Goal: Information Seeking & Learning: Learn about a topic

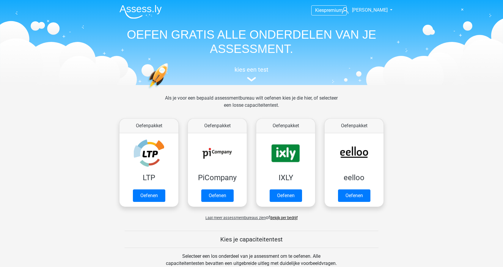
scroll to position [178, 0]
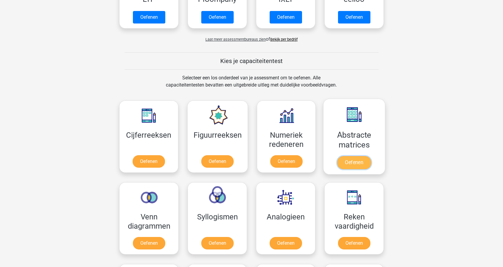
click at [363, 156] on link "Oefenen" at bounding box center [354, 162] width 34 height 13
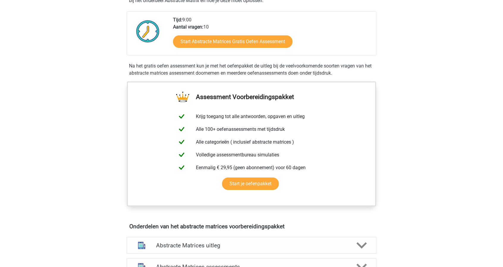
scroll to position [268, 0]
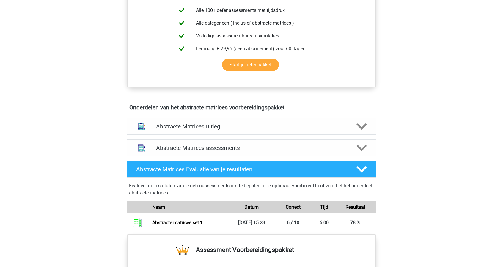
click at [224, 147] on h4 "Abstracte Matrices assessments" at bounding box center [251, 148] width 191 height 7
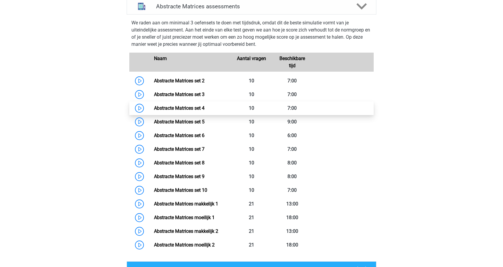
scroll to position [416, 0]
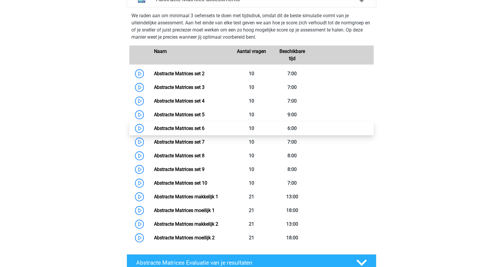
click at [181, 131] on link "Abstracte Matrices set 6" at bounding box center [179, 128] width 51 height 6
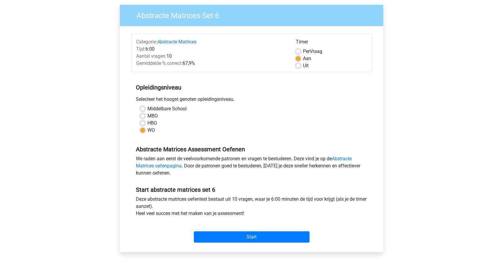
scroll to position [149, 0]
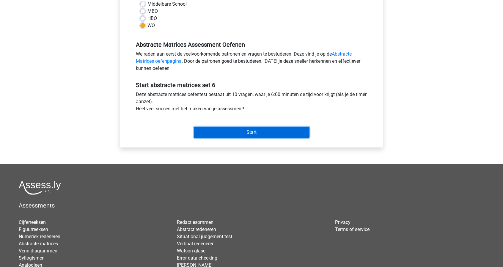
click at [264, 129] on input "Start" at bounding box center [252, 132] width 116 height 11
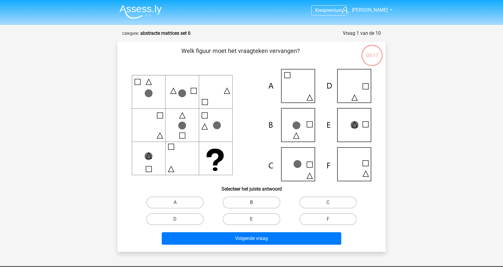
click at [247, 204] on label "B" at bounding box center [251, 203] width 57 height 12
click at [252, 204] on input "B" at bounding box center [254, 205] width 4 height 4
radio input "true"
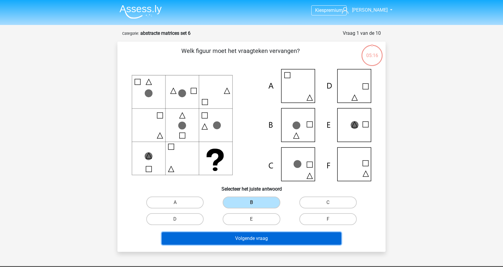
click at [262, 237] on button "Volgende vraag" at bounding box center [252, 238] width 180 height 12
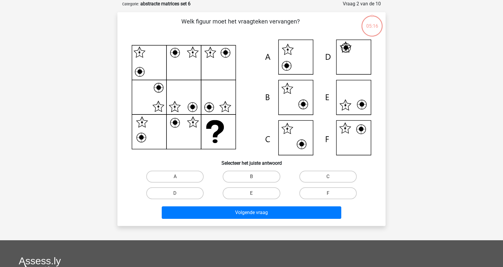
scroll to position [30, 0]
click at [327, 194] on label "F" at bounding box center [327, 193] width 57 height 12
click at [328, 194] on input "F" at bounding box center [330, 195] width 4 height 4
radio input "true"
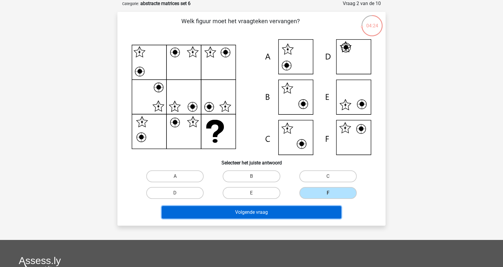
click at [316, 212] on button "Volgende vraag" at bounding box center [252, 212] width 180 height 12
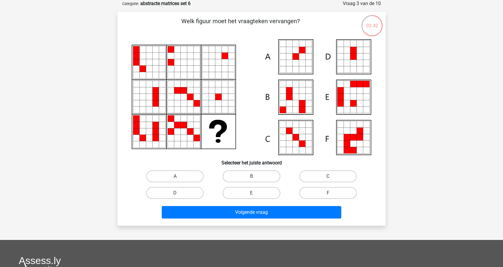
click at [319, 172] on label "C" at bounding box center [327, 176] width 57 height 12
click at [328, 176] on input "C" at bounding box center [330, 178] width 4 height 4
radio input "true"
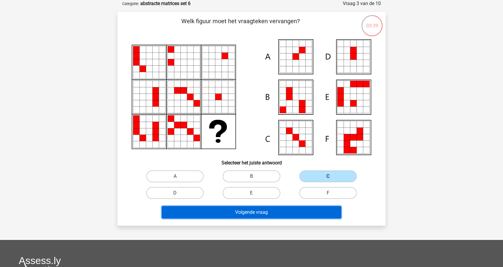
click at [310, 216] on button "Volgende vraag" at bounding box center [252, 212] width 180 height 12
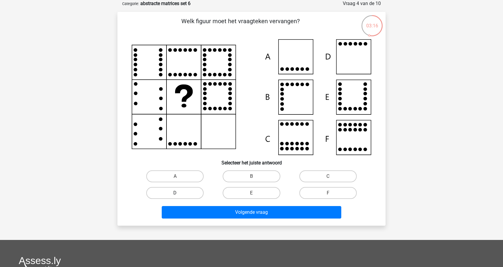
click at [184, 197] on label "D" at bounding box center [174, 193] width 57 height 12
click at [179, 197] on input "D" at bounding box center [177, 195] width 4 height 4
radio input "true"
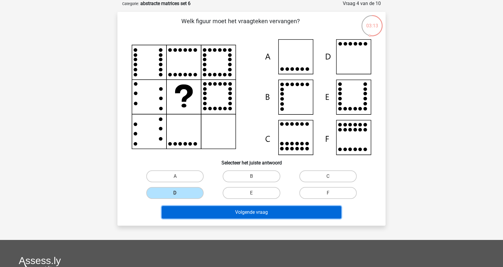
click at [252, 213] on button "Volgende vraag" at bounding box center [252, 212] width 180 height 12
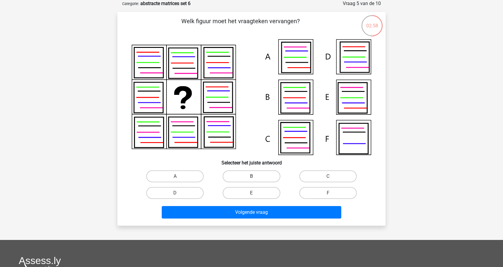
click at [259, 172] on label "B" at bounding box center [251, 176] width 57 height 12
click at [255, 176] on input "B" at bounding box center [254, 178] width 4 height 4
radio input "true"
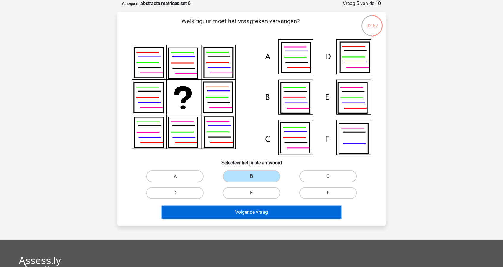
click at [243, 211] on button "Volgende vraag" at bounding box center [252, 212] width 180 height 12
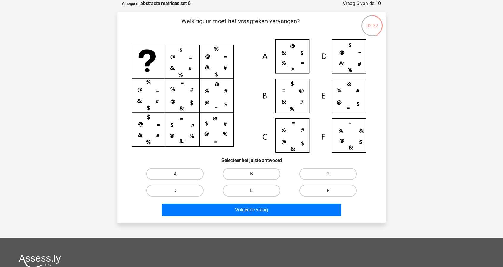
click at [357, 64] on icon at bounding box center [252, 95] width 240 height 113
click at [189, 176] on label "A" at bounding box center [174, 174] width 57 height 12
click at [179, 176] on input "A" at bounding box center [177, 176] width 4 height 4
radio input "true"
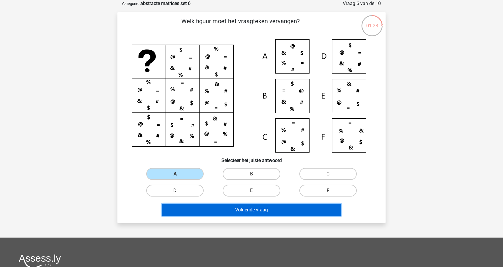
click at [247, 211] on button "Volgende vraag" at bounding box center [252, 210] width 180 height 12
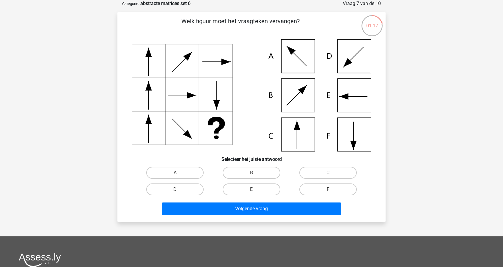
click at [321, 176] on label "C" at bounding box center [327, 173] width 57 height 12
click at [328, 176] on input "C" at bounding box center [330, 175] width 4 height 4
radio input "true"
drag, startPoint x: 187, startPoint y: 183, endPoint x: 202, endPoint y: 188, distance: 15.1
click at [188, 183] on label "D" at bounding box center [174, 189] width 57 height 12
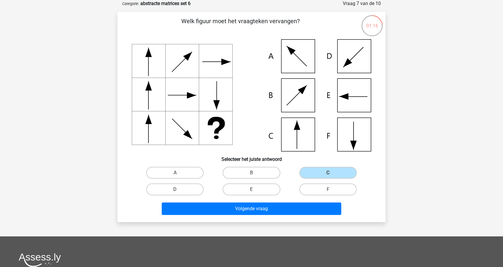
click at [179, 189] on input "D" at bounding box center [177, 191] width 4 height 4
radio input "true"
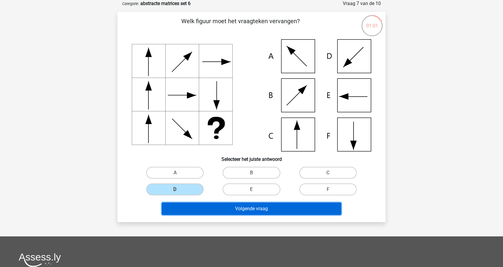
click at [318, 208] on button "Volgende vraag" at bounding box center [252, 209] width 180 height 12
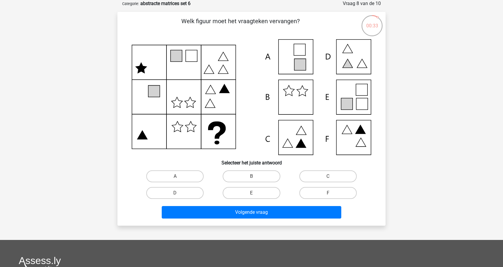
click at [254, 195] on input "E" at bounding box center [254, 195] width 4 height 4
radio input "true"
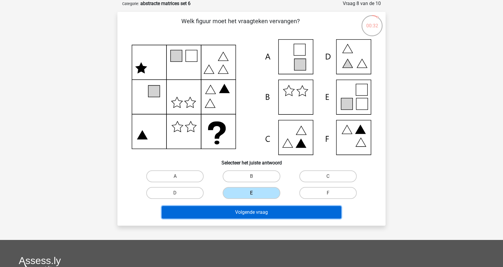
click at [297, 214] on button "Volgende vraag" at bounding box center [252, 212] width 180 height 12
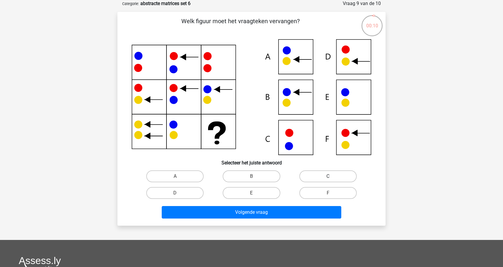
click at [341, 179] on label "C" at bounding box center [327, 176] width 57 height 12
click at [332, 179] on input "C" at bounding box center [330, 178] width 4 height 4
radio input "true"
click at [274, 193] on label "E" at bounding box center [251, 193] width 57 height 12
click at [255, 193] on input "E" at bounding box center [254, 195] width 4 height 4
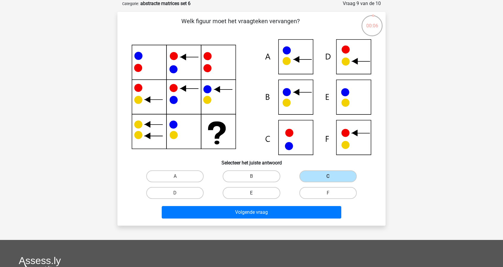
radio input "true"
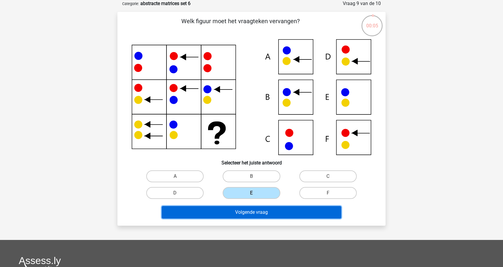
click at [269, 209] on button "Volgende vraag" at bounding box center [252, 212] width 180 height 12
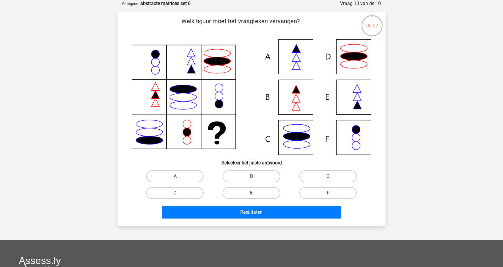
click at [266, 192] on label "E" at bounding box center [251, 193] width 57 height 12
click at [255, 193] on input "E" at bounding box center [254, 195] width 4 height 4
radio input "true"
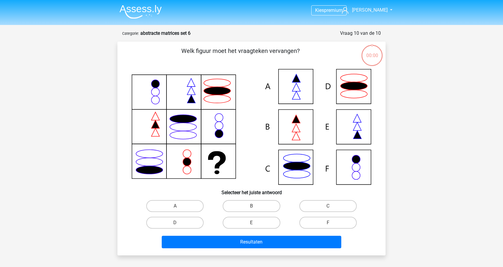
scroll to position [30, 0]
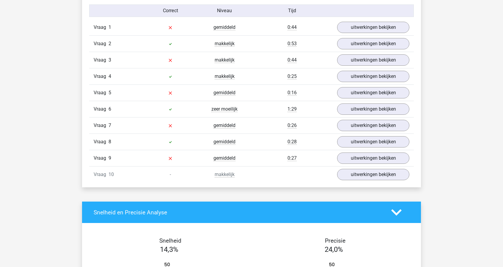
scroll to position [506, 0]
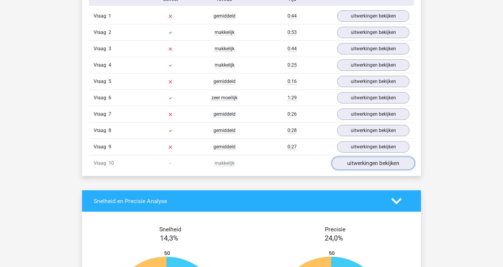
click at [376, 164] on link "uitwerkingen bekijken" at bounding box center [373, 163] width 83 height 13
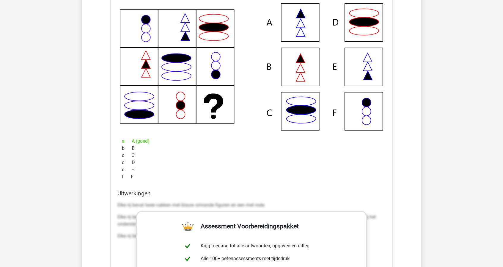
scroll to position [595, 0]
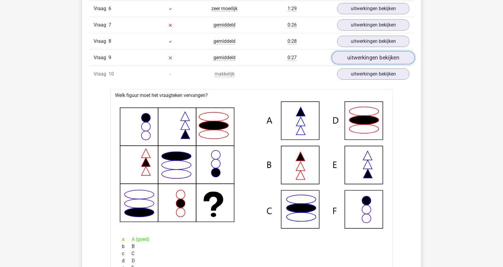
click at [385, 57] on link "uitwerkingen bekijken" at bounding box center [373, 57] width 83 height 13
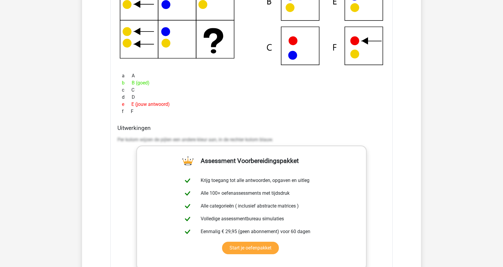
scroll to position [743, 0]
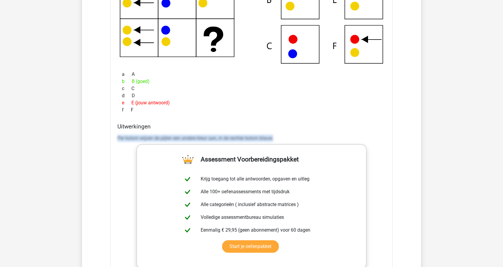
drag, startPoint x: 118, startPoint y: 135, endPoint x: 305, endPoint y: 140, distance: 187.1
click at [305, 140] on div "Per kolom wijzen de pijlen een andere kleur aan, in de rechter kolom blauw." at bounding box center [251, 140] width 268 height 17
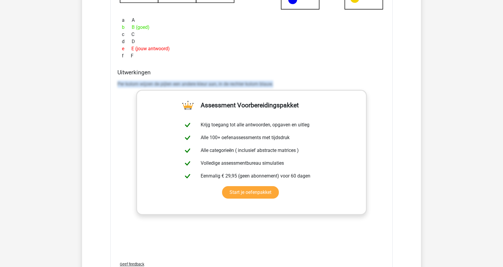
scroll to position [803, 0]
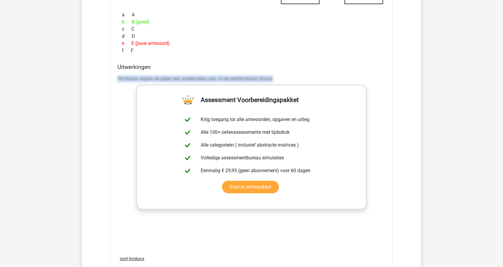
copy p "Per kolom wijzen de pijlen een andere kleur aan, in de rechter kolom blauw."
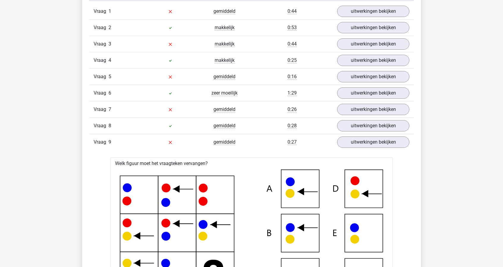
scroll to position [506, 0]
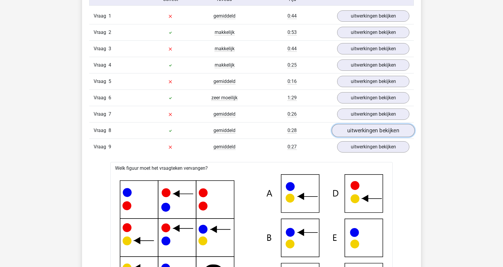
click at [393, 132] on link "uitwerkingen bekijken" at bounding box center [373, 130] width 83 height 13
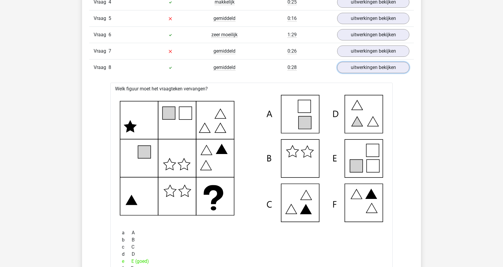
scroll to position [565, 0]
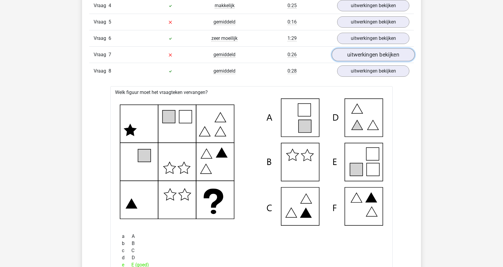
click at [376, 53] on link "uitwerkingen bekijken" at bounding box center [373, 54] width 83 height 13
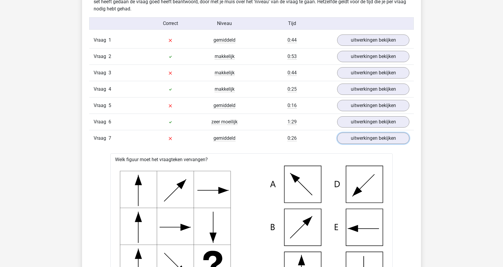
scroll to position [476, 0]
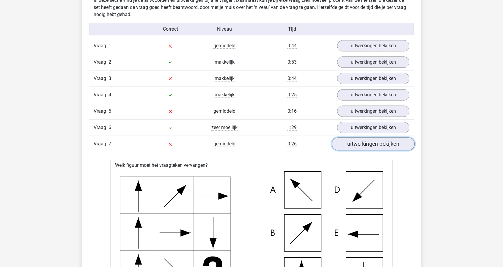
click at [371, 138] on link "uitwerkingen bekijken" at bounding box center [373, 144] width 83 height 13
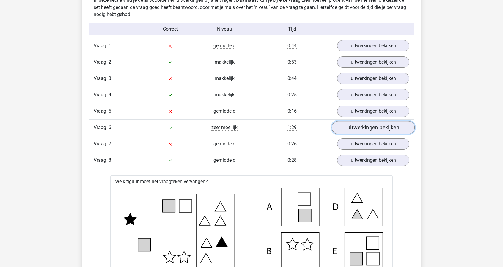
click at [384, 130] on link "uitwerkingen bekijken" at bounding box center [373, 127] width 83 height 13
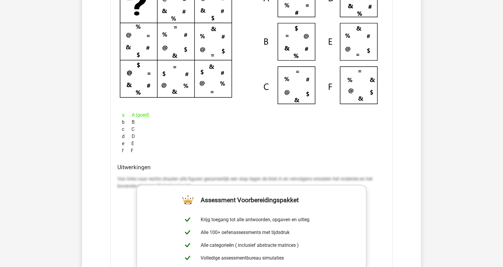
scroll to position [684, 0]
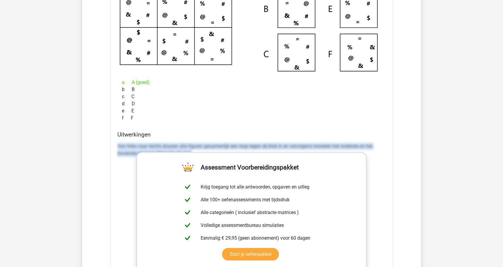
drag, startPoint x: 115, startPoint y: 145, endPoint x: 416, endPoint y: 161, distance: 301.1
copy p "Van links naar rechts draaien alle figuren gezamenlijk een stap tegen de klok i…"
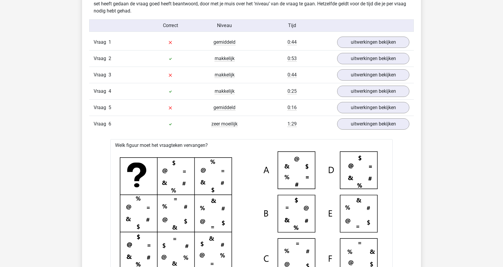
scroll to position [476, 0]
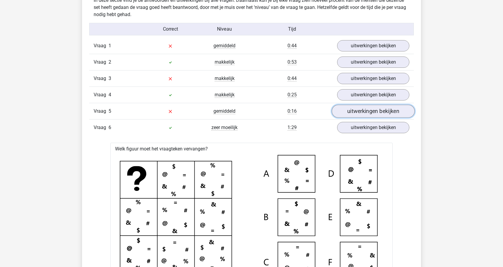
click at [390, 109] on link "uitwerkingen bekijken" at bounding box center [373, 111] width 83 height 13
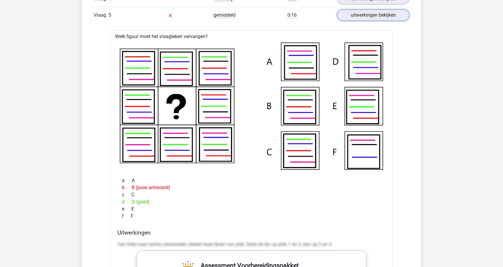
scroll to position [595, 0]
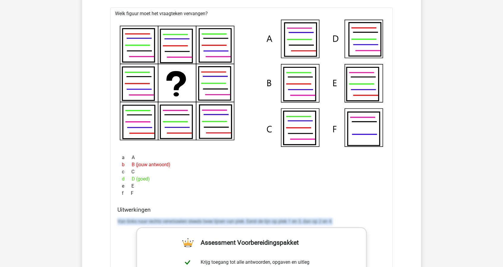
drag, startPoint x: 117, startPoint y: 219, endPoint x: 351, endPoint y: 221, distance: 233.5
click at [351, 221] on p "Van links naar rechts verwisselen steeds twee lijnen van plek. Eerst de lijn op…" at bounding box center [251, 221] width 268 height 7
copy p "Van links naar rechts verwisselen steeds twee lijnen van plek. Eerst de lijn op…"
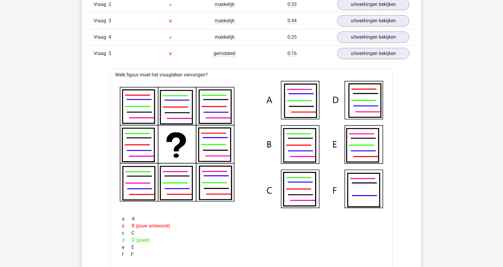
scroll to position [506, 0]
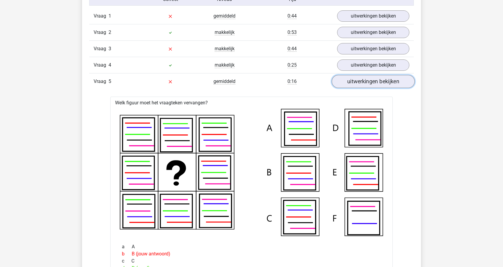
click at [370, 81] on link "uitwerkingen bekijken" at bounding box center [373, 81] width 83 height 13
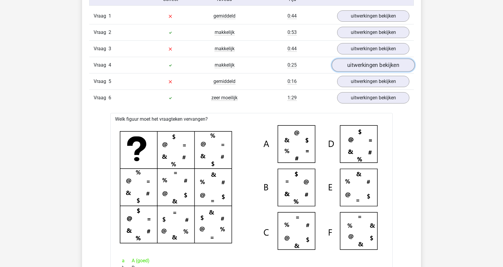
click at [374, 67] on link "uitwerkingen bekijken" at bounding box center [373, 65] width 83 height 13
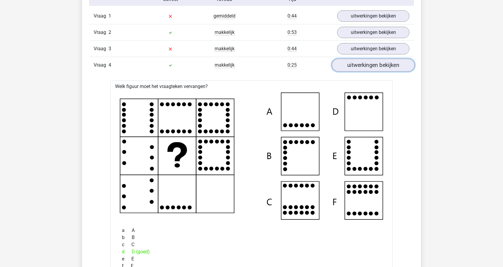
click at [374, 67] on link "uitwerkingen bekijken" at bounding box center [373, 65] width 83 height 13
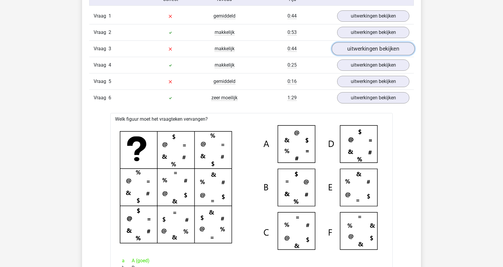
click at [385, 45] on link "uitwerkingen bekijken" at bounding box center [373, 49] width 83 height 13
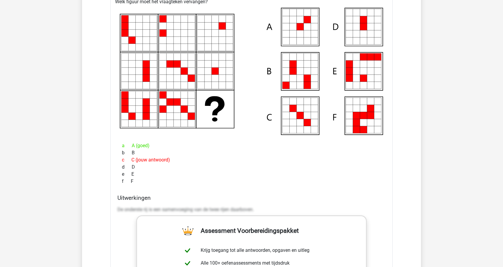
scroll to position [595, 0]
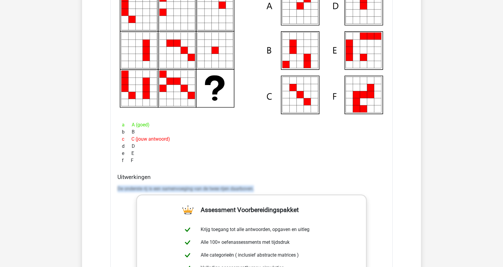
drag, startPoint x: 116, startPoint y: 189, endPoint x: 276, endPoint y: 187, distance: 159.7
click at [276, 187] on div "Uitwerkingen De onderste rij is een samenvoeging van de twee rijen daarboven." at bounding box center [251, 268] width 273 height 188
copy p "De onderste rij is een samenvoeging van de twee rijen daarboven."
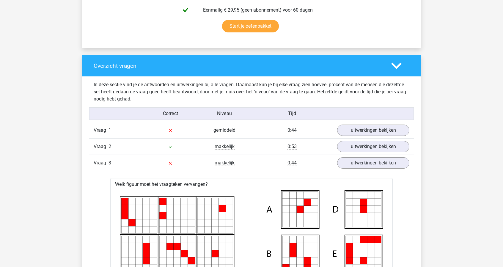
scroll to position [357, 0]
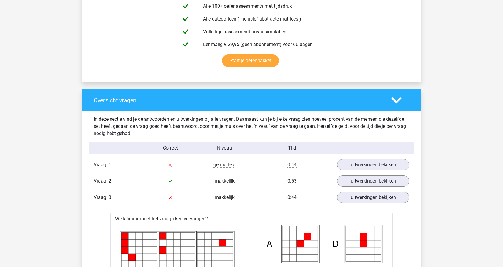
click at [348, 188] on div "Vraag 2 makkelijk 0:53 uitwerkingen bekijken" at bounding box center [251, 181] width 325 height 16
click at [352, 201] on link "uitwerkingen bekijken" at bounding box center [373, 197] width 83 height 13
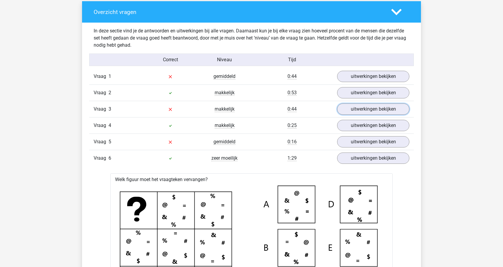
scroll to position [446, 0]
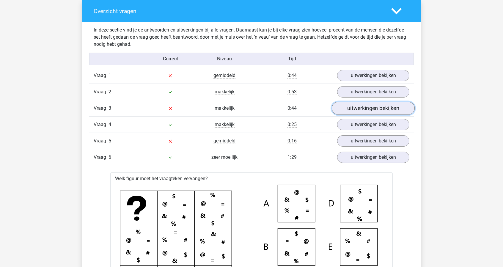
click at [347, 112] on link "uitwerkingen bekijken" at bounding box center [373, 108] width 83 height 13
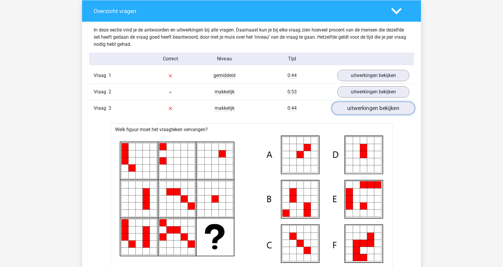
click at [347, 112] on link "uitwerkingen bekijken" at bounding box center [373, 108] width 83 height 13
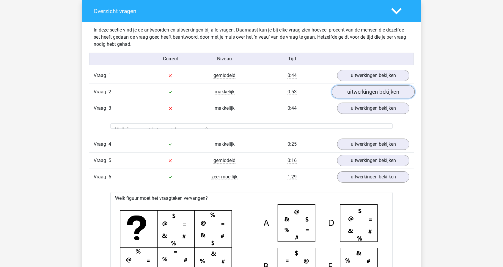
click at [366, 90] on link "uitwerkingen bekijken" at bounding box center [373, 92] width 83 height 13
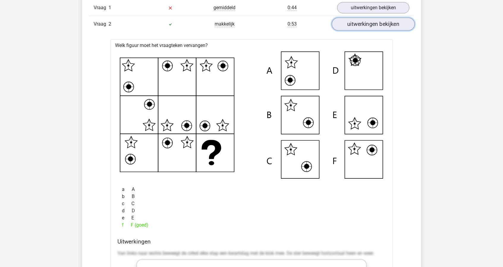
scroll to position [506, 0]
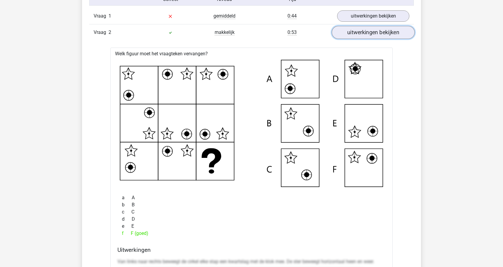
click at [395, 31] on link "uitwerkingen bekijken" at bounding box center [373, 32] width 83 height 13
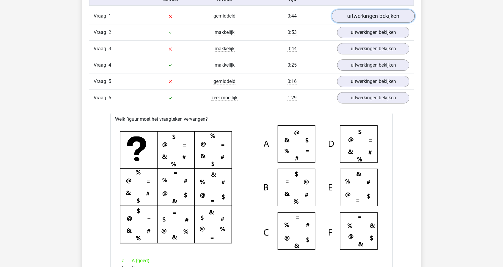
click at [394, 18] on link "uitwerkingen bekijken" at bounding box center [373, 16] width 83 height 13
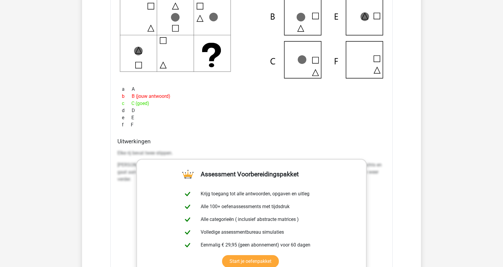
scroll to position [595, 0]
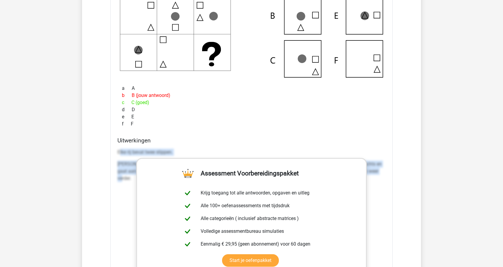
drag, startPoint x: 119, startPoint y: 152, endPoint x: 136, endPoint y: 182, distance: 34.6
click at [136, 182] on div "Elke rij bevat twee stippen. Van link naar rechts beweegt het vierkant 3 stapje…" at bounding box center [251, 167] width 268 height 43
click at [135, 182] on div "Elke rij bevat twee stippen. Van link naar rechts beweegt het vierkant 3 stapje…" at bounding box center [251, 167] width 268 height 43
drag, startPoint x: 132, startPoint y: 181, endPoint x: 114, endPoint y: 149, distance: 36.6
click at [114, 149] on div "Welk figuur moet het vraagteken vervangen? a A b c d" at bounding box center [251, 147] width 283 height 410
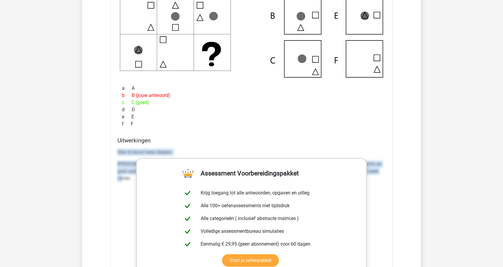
copy div "Elke rij bevat twee stippen. Van link naar rechts beweegt het vierkant 3 stapje…"
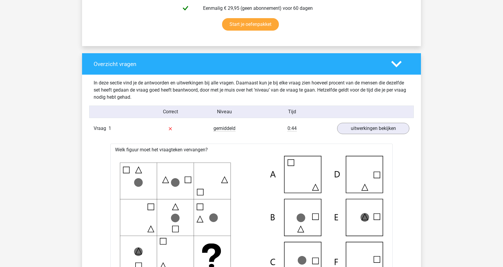
scroll to position [387, 0]
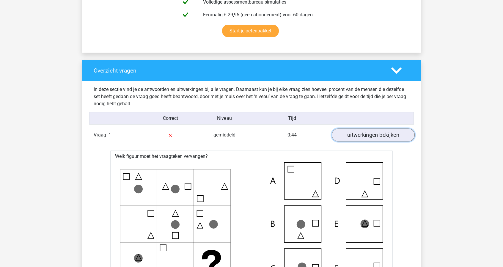
click at [406, 131] on link "uitwerkingen bekijken" at bounding box center [373, 135] width 83 height 13
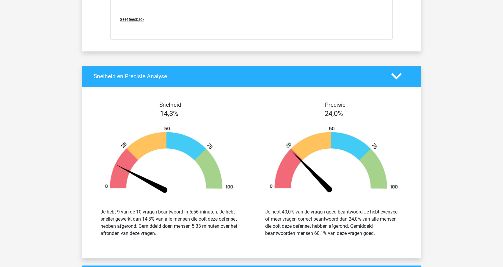
scroll to position [2341, 0]
